Goal: Check status: Check status

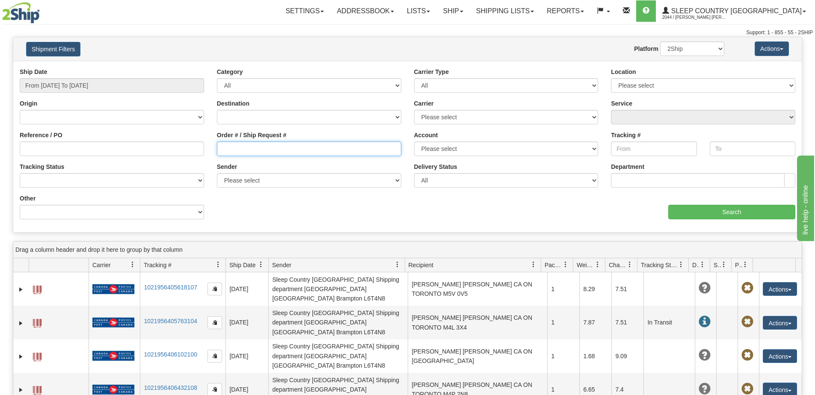
click at [241, 144] on input "Order # / Ship Request #" at bounding box center [309, 149] width 184 height 15
paste input "9000H964844"
type input "9000H964844"
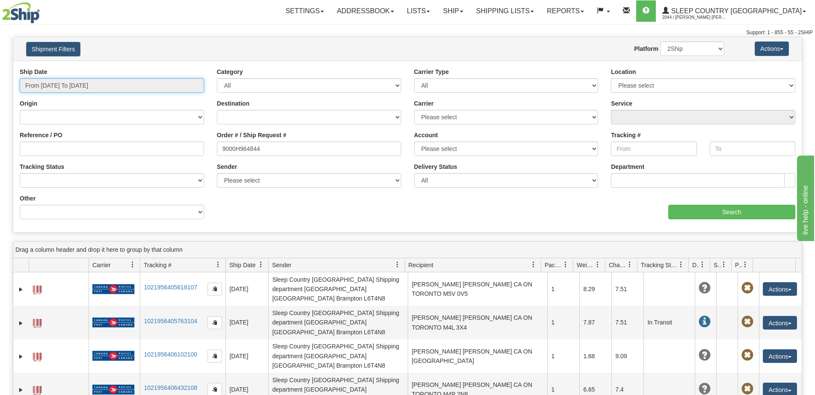
click at [69, 86] on input "From [DATE] To [DATE]" at bounding box center [112, 85] width 184 height 15
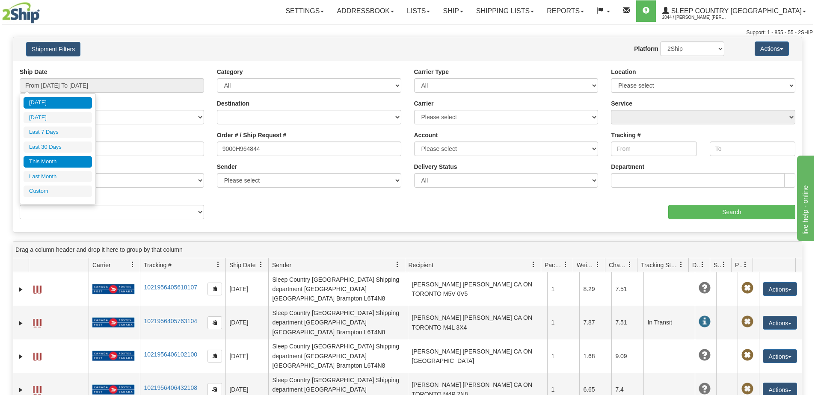
click at [55, 159] on li "This Month" at bounding box center [58, 162] width 68 height 12
type input "From [DATE] To [DATE]"
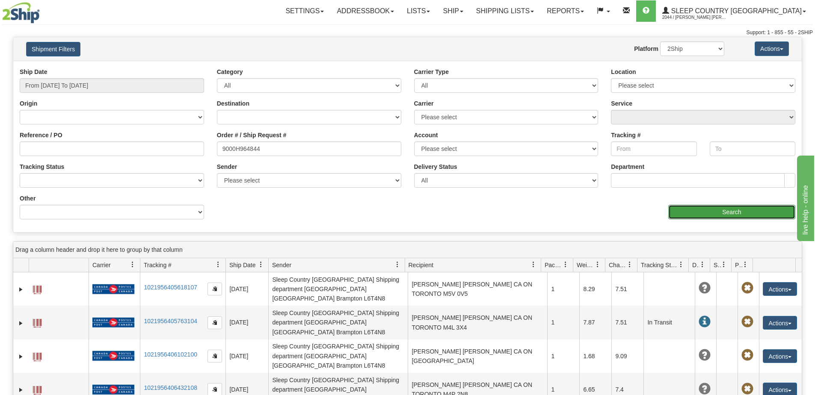
click at [733, 216] on input "Search" at bounding box center [732, 212] width 127 height 15
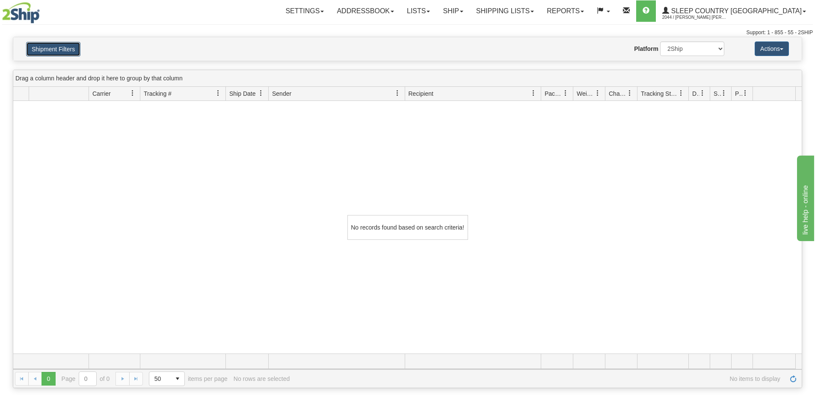
click at [48, 44] on button "Shipment Filters" at bounding box center [53, 49] width 54 height 15
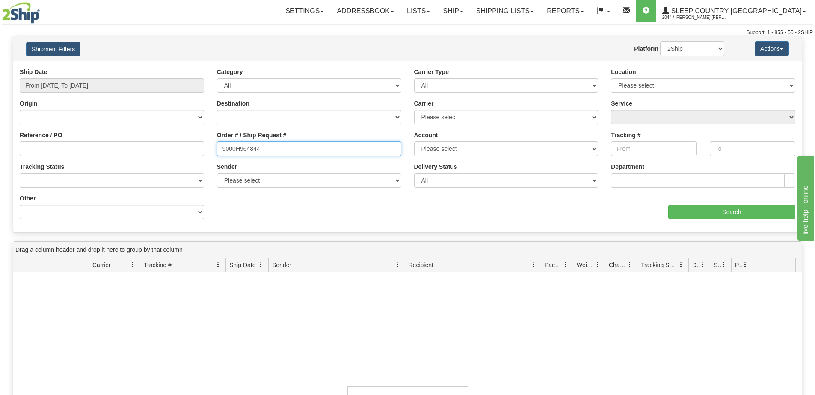
drag, startPoint x: 281, startPoint y: 144, endPoint x: 208, endPoint y: 149, distance: 72.5
click at [208, 68] on div "Reference / PO Order # / Ship Request # 9000H964844 Account Please select [GEOG…" at bounding box center [407, 68] width 789 height 0
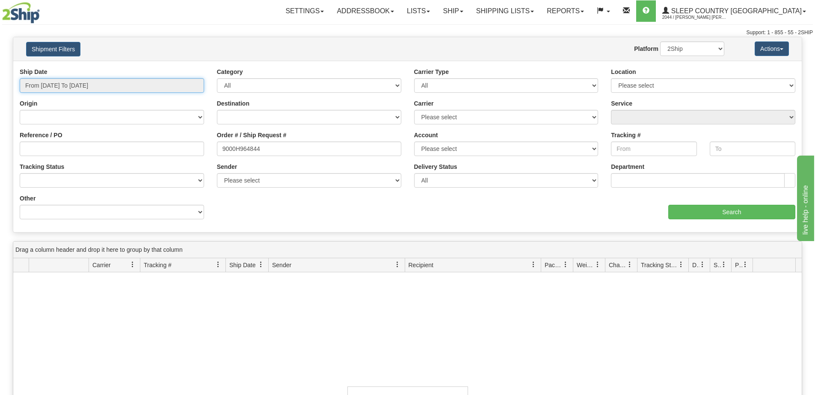
click at [89, 83] on input "From [DATE] To [DATE]" at bounding box center [112, 85] width 184 height 15
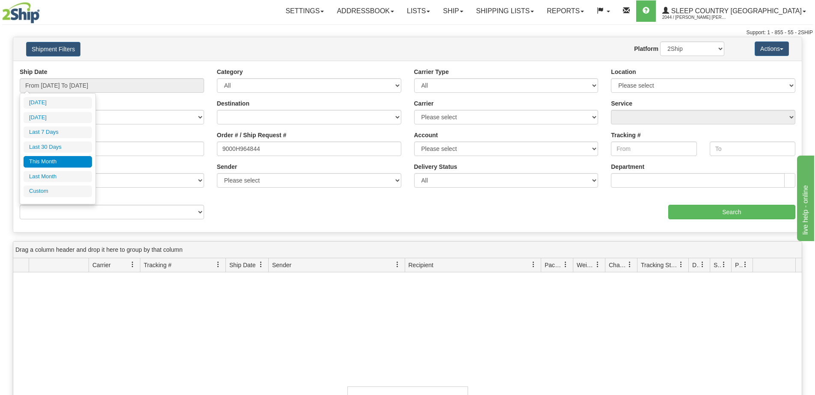
click at [194, 49] on div "Website Agent Nothing selected Client User Platform 2Ship Imported" at bounding box center [440, 49] width 582 height 15
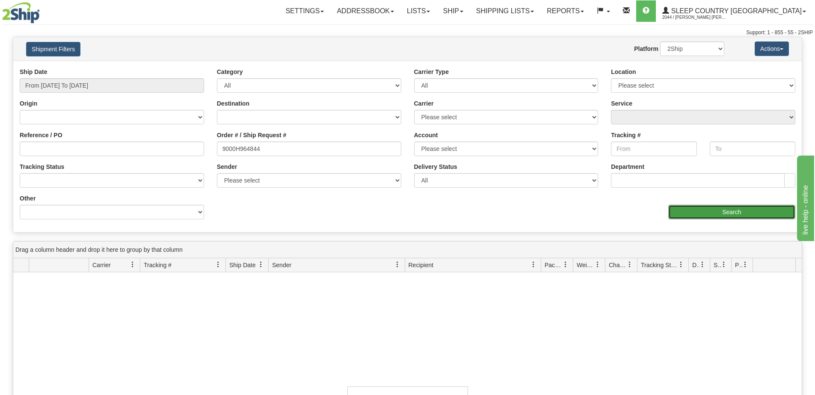
click at [677, 208] on input "Search" at bounding box center [732, 212] width 127 height 15
